Goal: Transaction & Acquisition: Purchase product/service

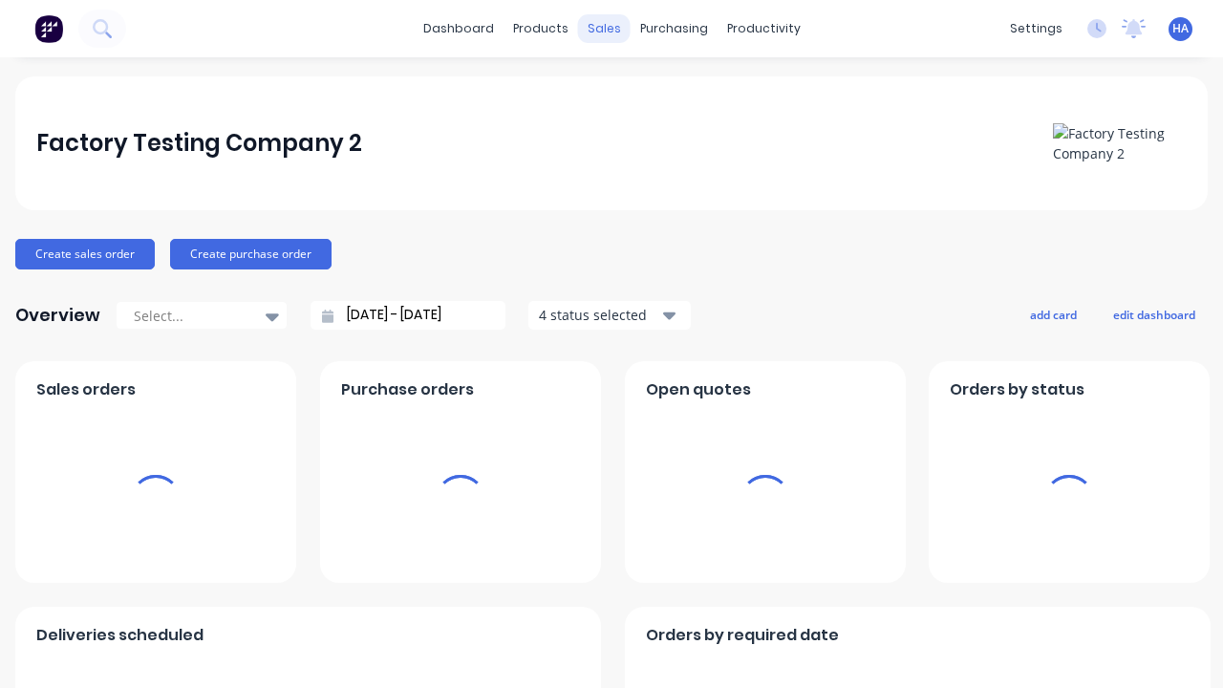
click at [603, 29] on div "sales" at bounding box center [604, 28] width 53 height 29
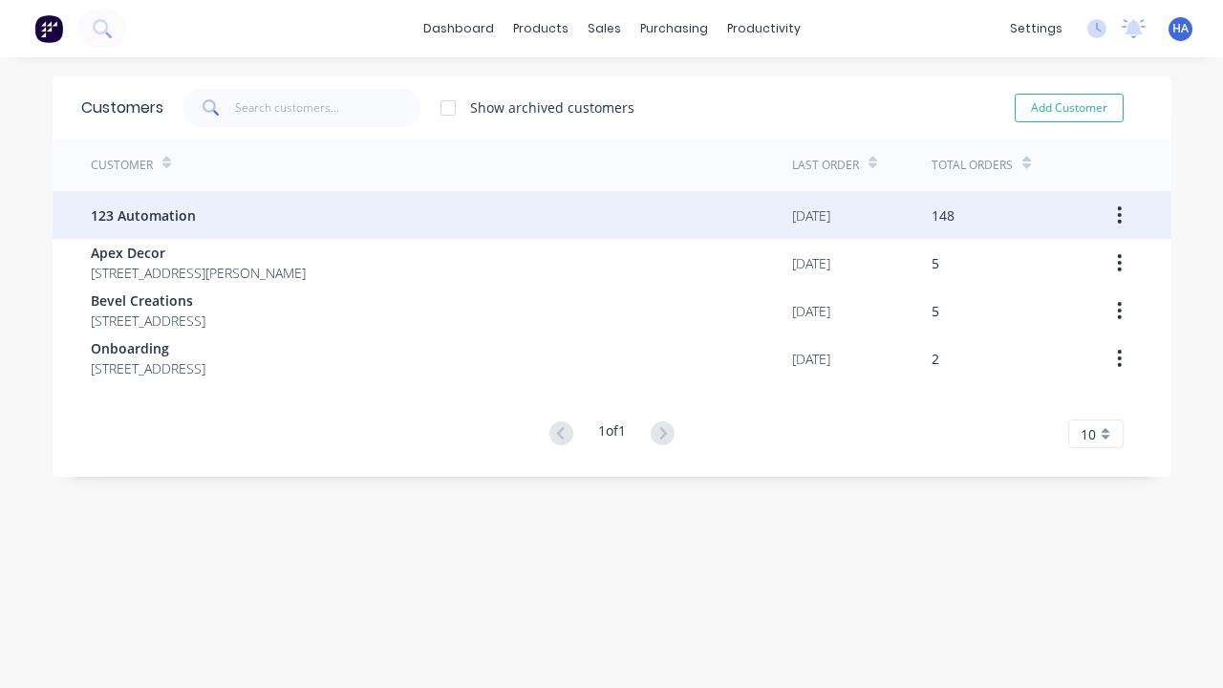
click at [141, 215] on span "123 Automation" at bounding box center [143, 215] width 105 height 20
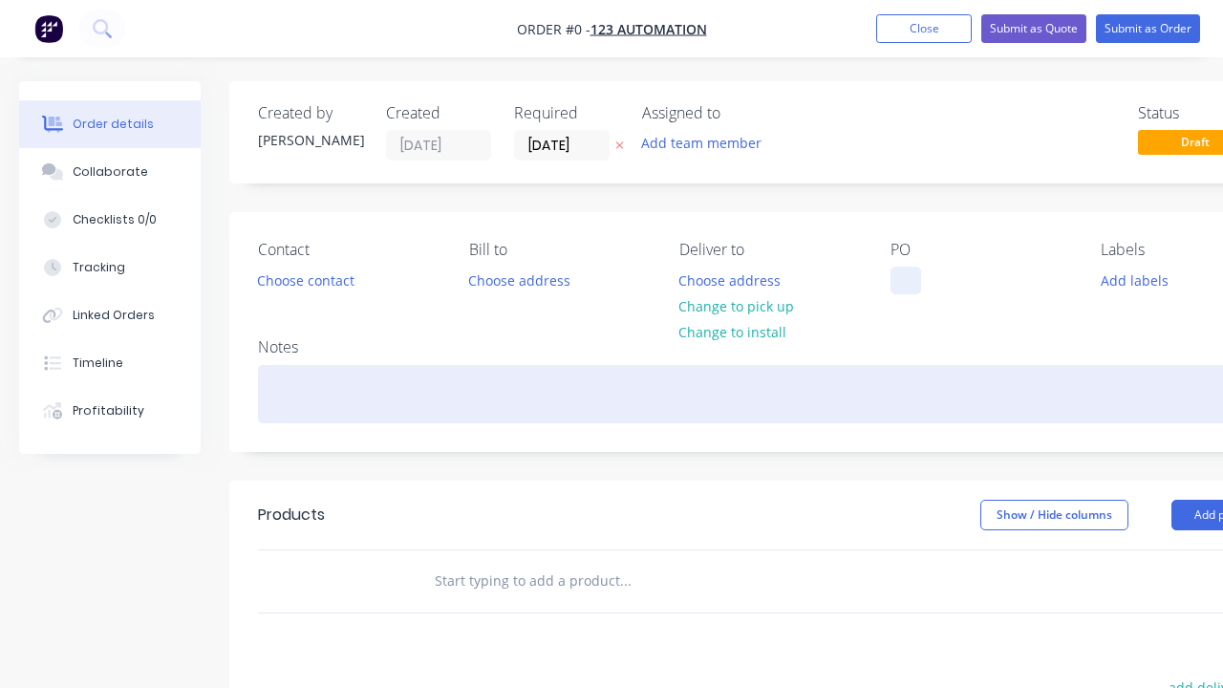
click at [905, 280] on div at bounding box center [905, 281] width 31 height 28
click at [711, 394] on div "Order details Collaborate Checklists 0/0 Tracking Linked Orders Timeline Profit…" at bounding box center [664, 590] width 1329 height 1019
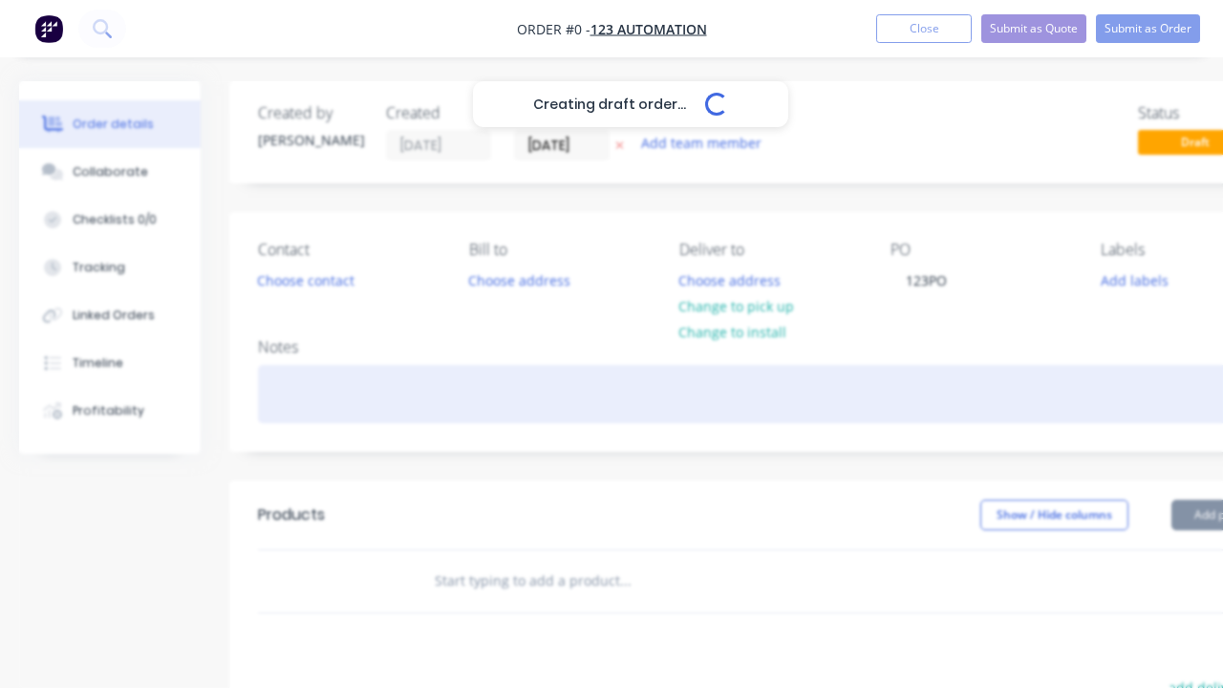
scroll to position [0, 58]
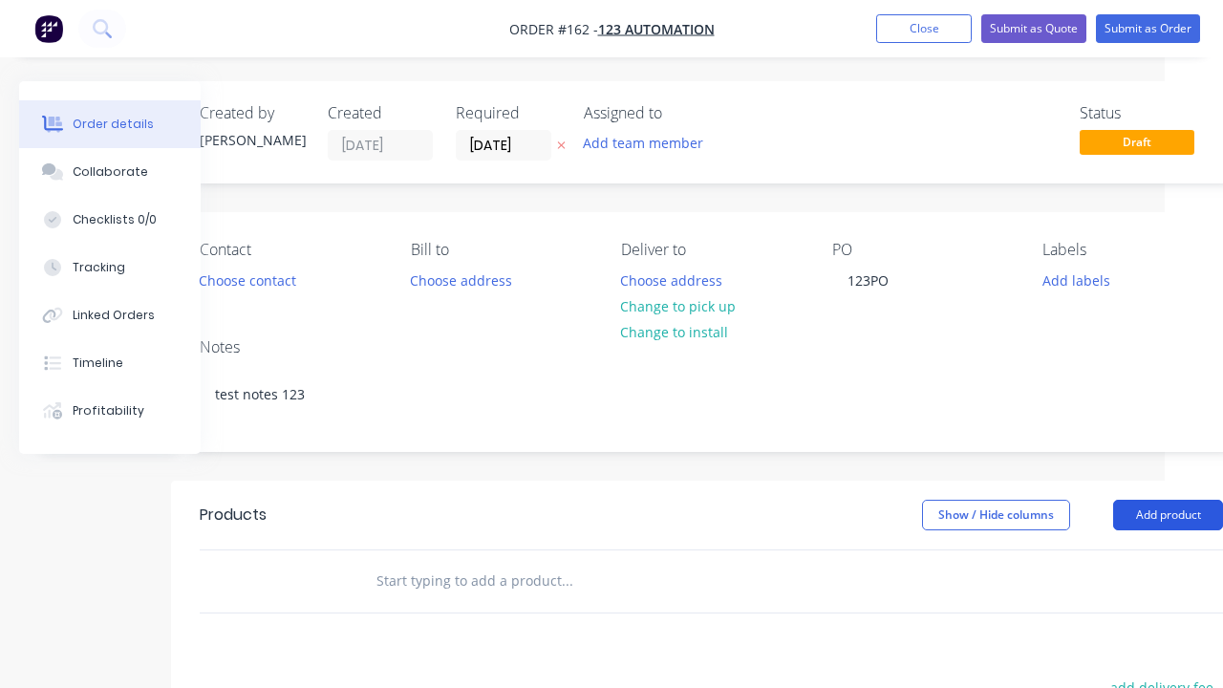
click at [1168, 514] on button "Add product" at bounding box center [1168, 515] width 110 height 31
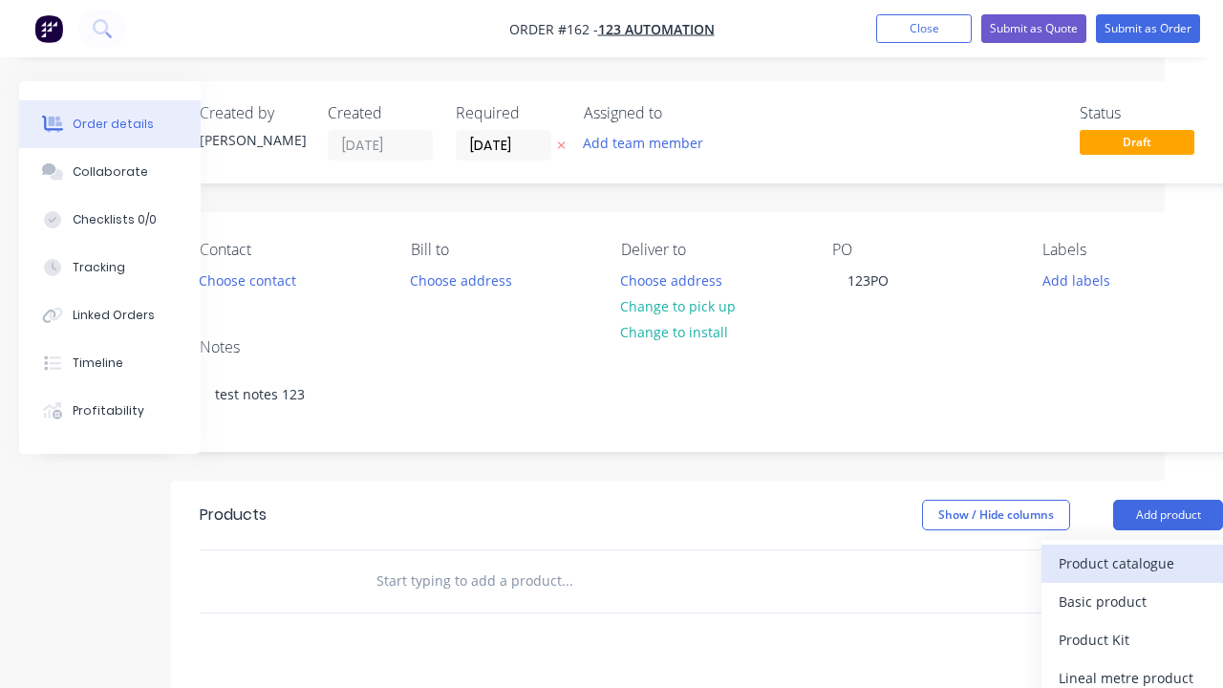
click at [1132, 563] on div "Product catalogue" at bounding box center [1132, 563] width 147 height 28
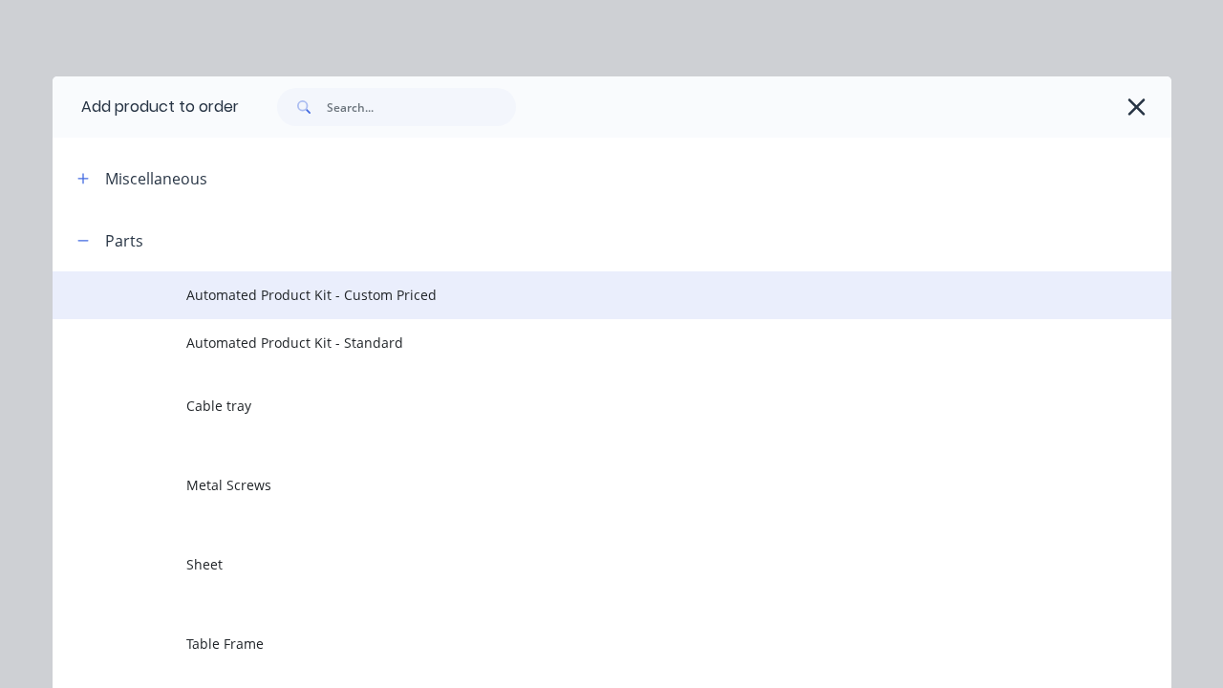
click at [580, 294] on span "Automated Product Kit - Custom Priced" at bounding box center [579, 295] width 787 height 20
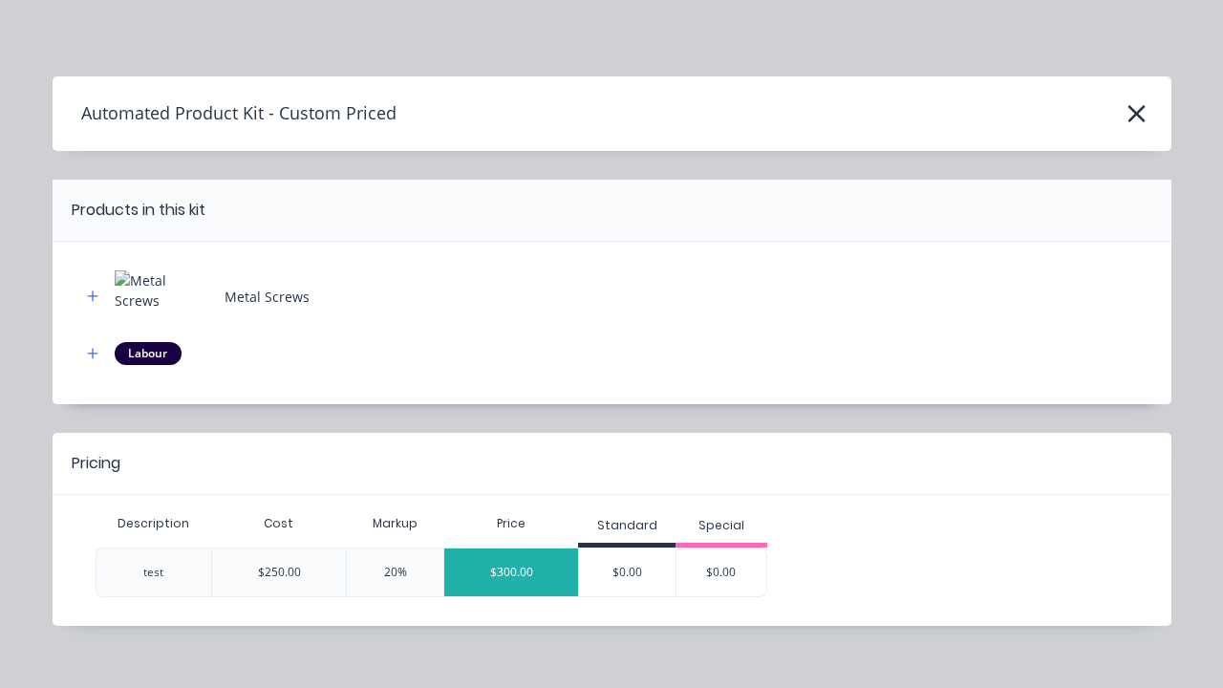
click at [511, 571] on div "$300.00" at bounding box center [511, 572] width 134 height 48
